Goal: Use online tool/utility: Utilize a website feature to perform a specific function

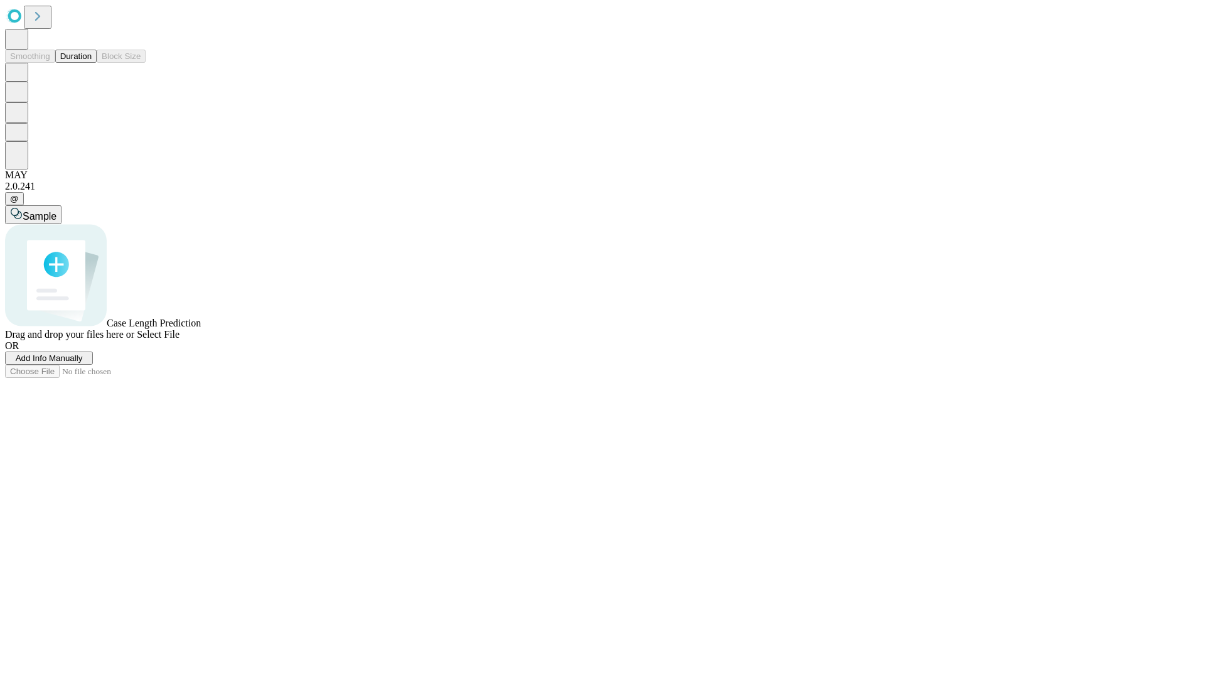
click at [92, 63] on button "Duration" at bounding box center [75, 56] width 41 height 13
click at [83, 363] on span "Add Info Manually" at bounding box center [49, 357] width 67 height 9
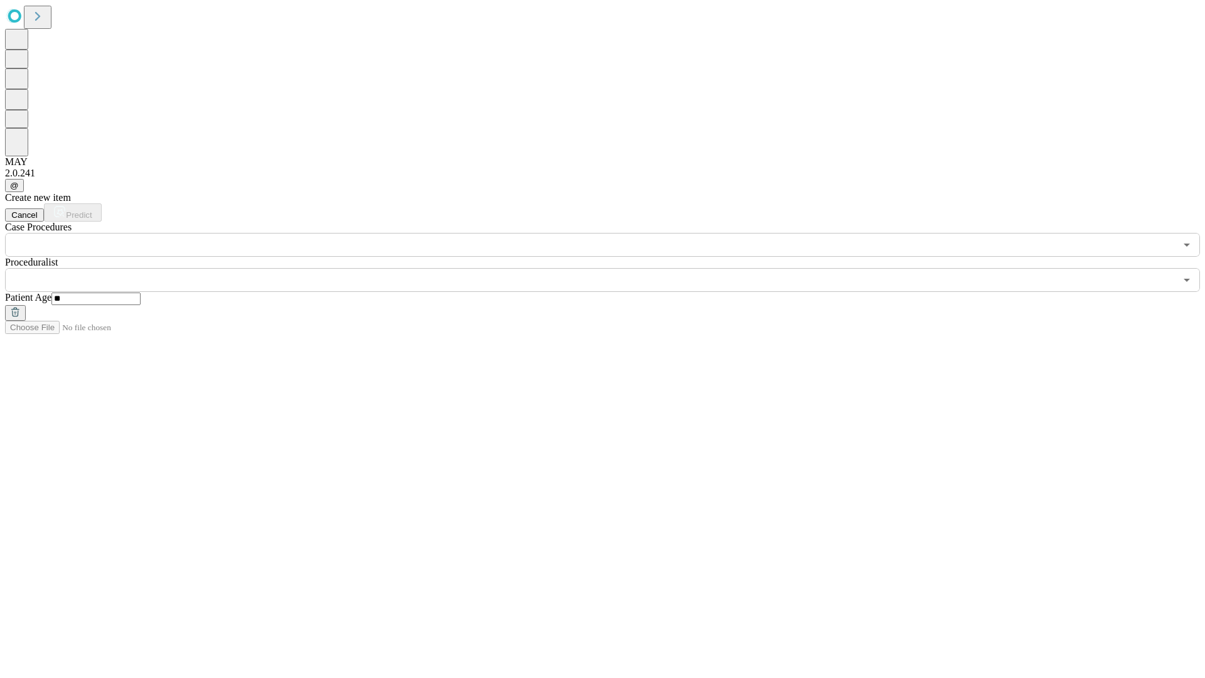
type input "**"
click at [611, 268] on input "text" at bounding box center [590, 280] width 1170 height 24
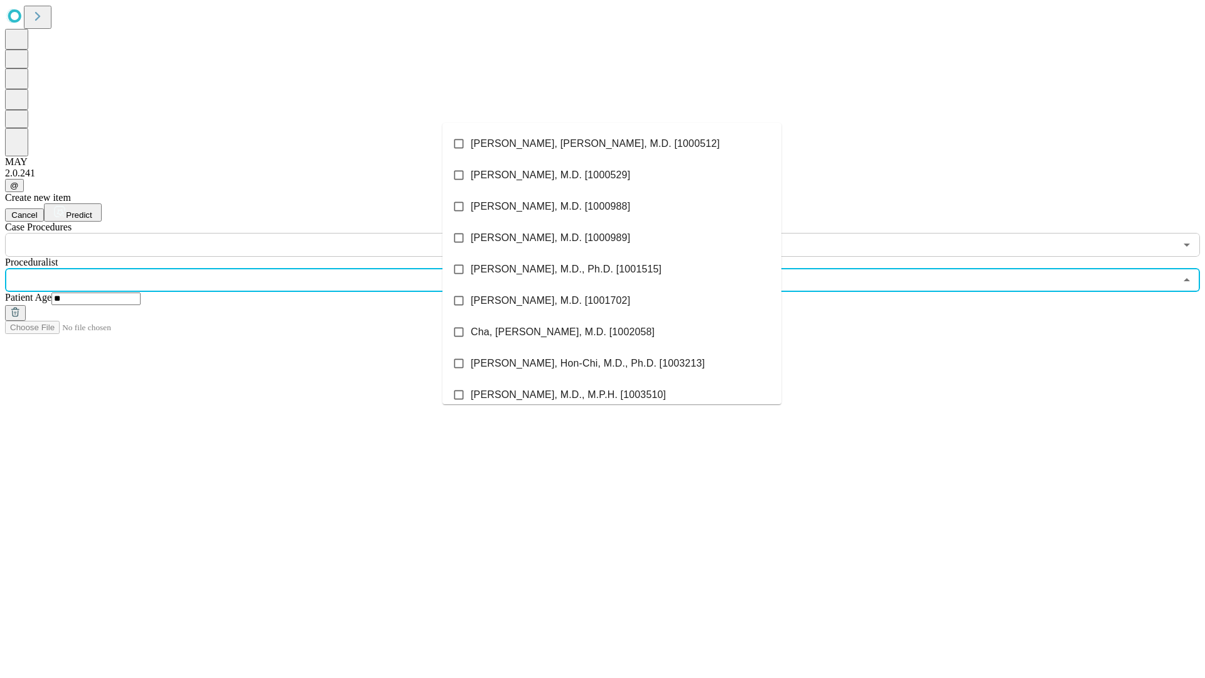
click at [612, 144] on li "[PERSON_NAME], [PERSON_NAME], M.D. [1000512]" at bounding box center [611, 143] width 339 height 31
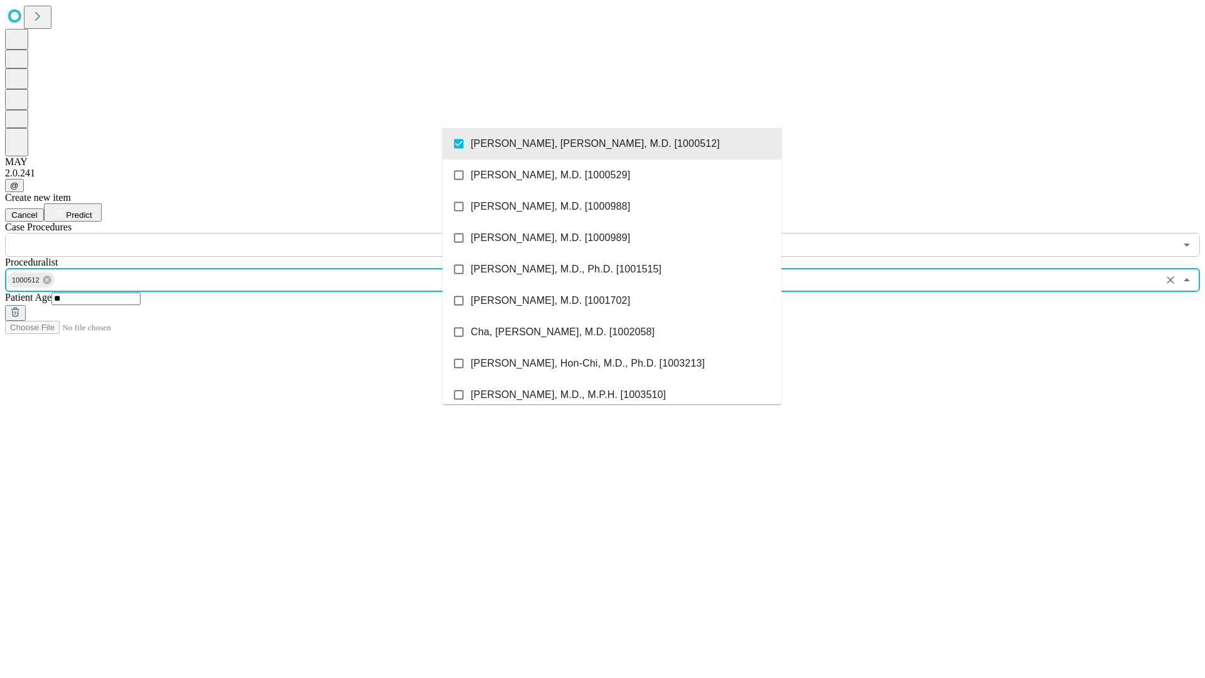
click at [264, 233] on input "text" at bounding box center [590, 245] width 1170 height 24
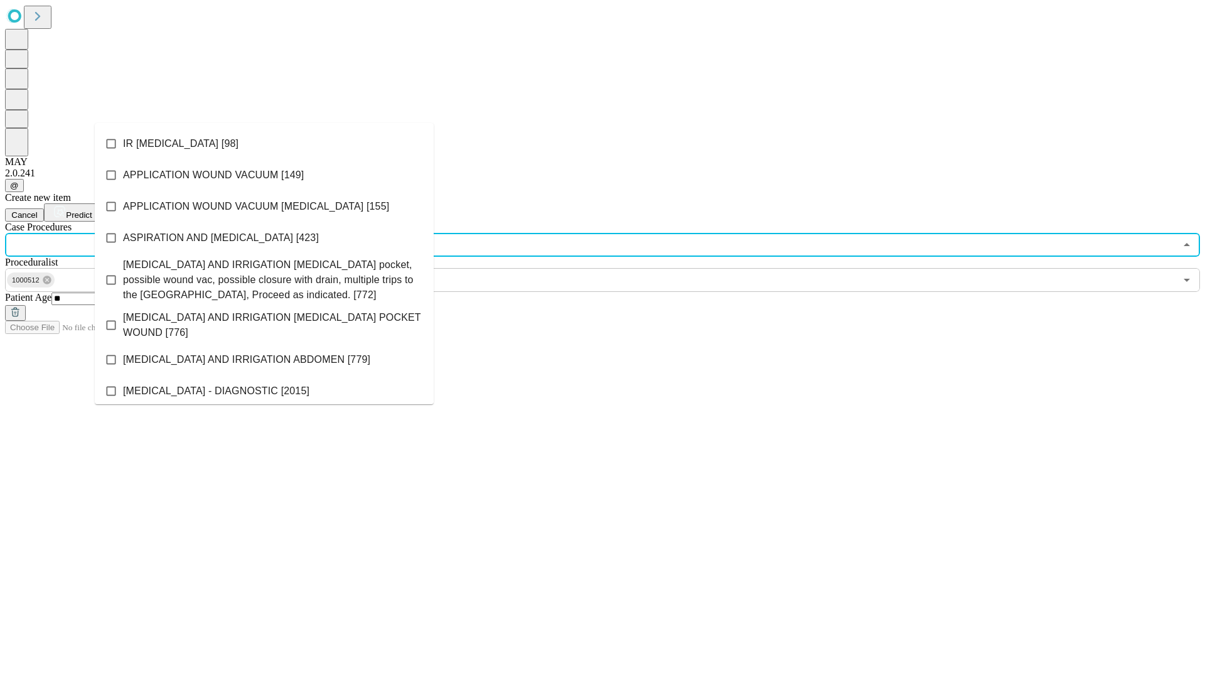
click at [264, 144] on li "IR [MEDICAL_DATA] [98]" at bounding box center [264, 143] width 339 height 31
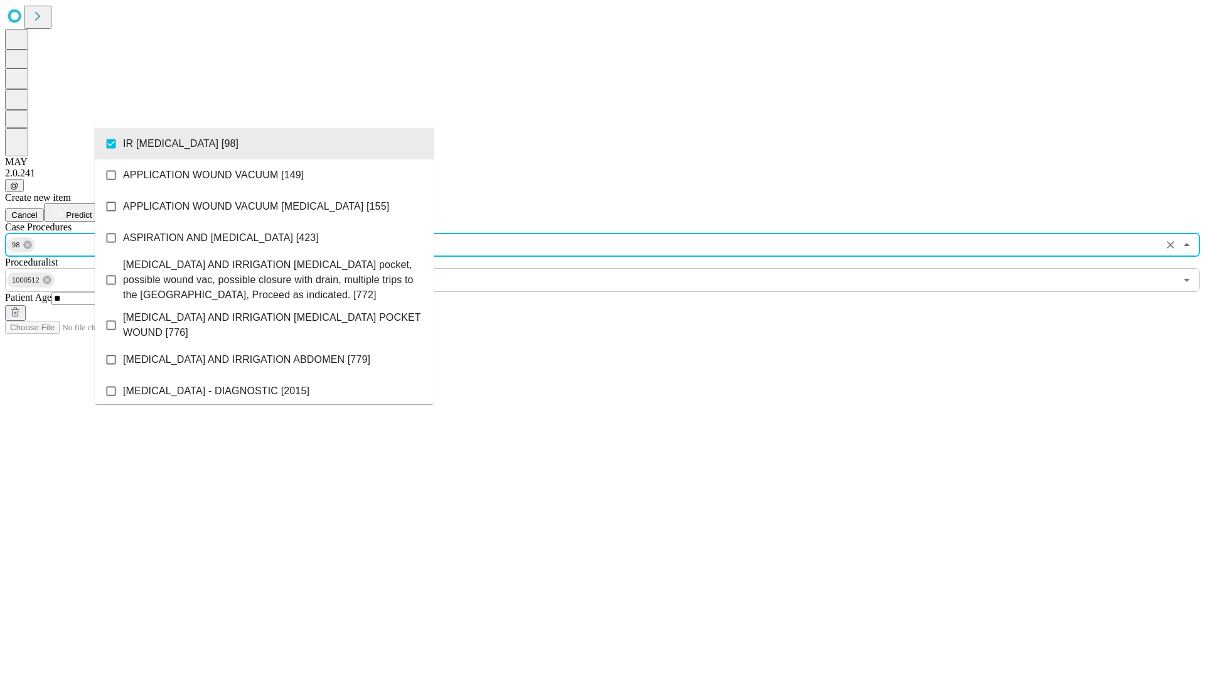
click at [92, 210] on span "Predict" at bounding box center [79, 214] width 26 height 9
